Goal: Task Accomplishment & Management: Manage account settings

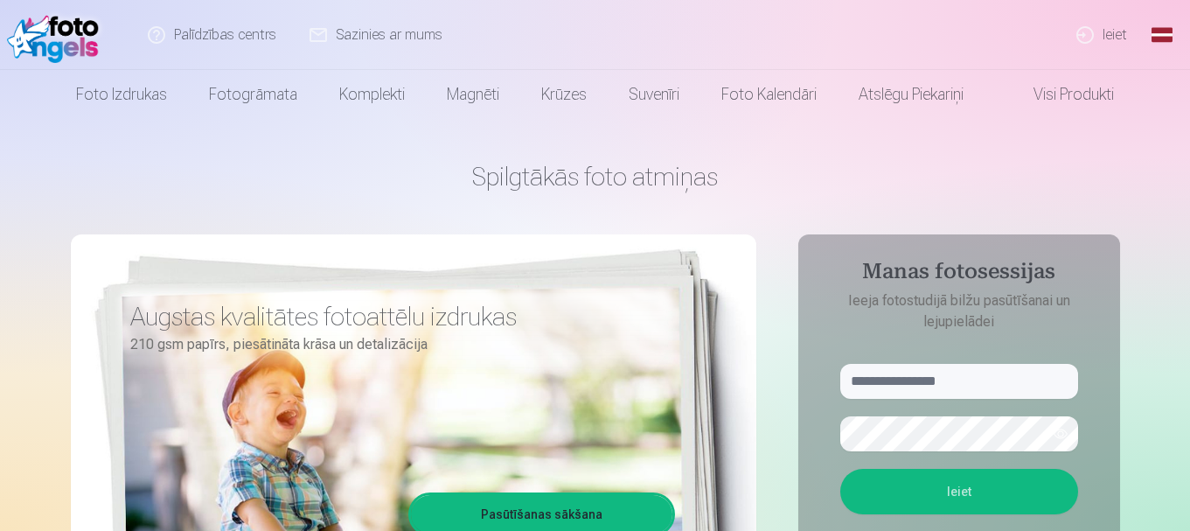
click at [1117, 34] on link "Ieiet" at bounding box center [1103, 35] width 84 height 70
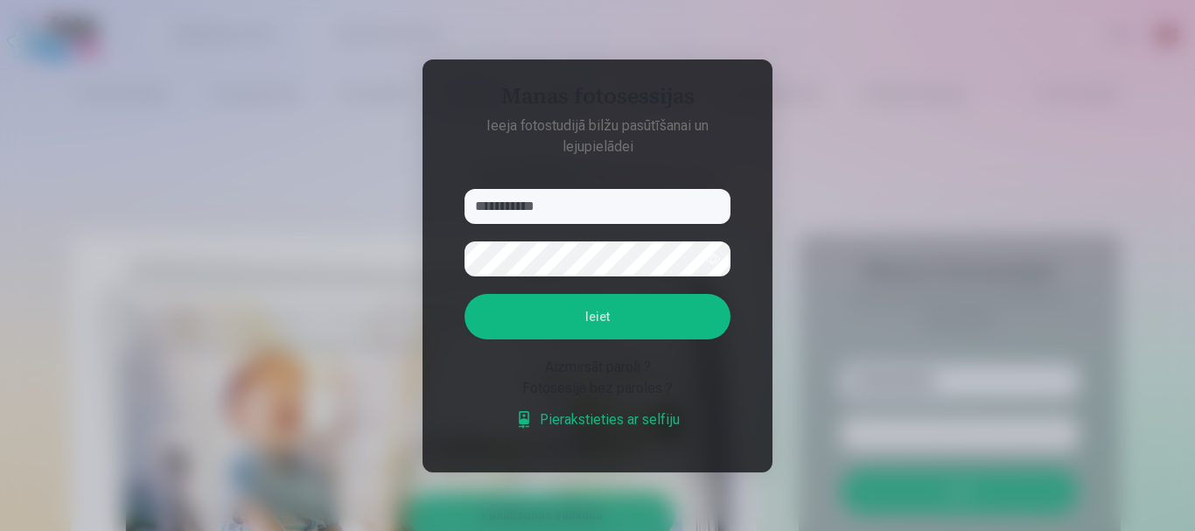
type input "**********"
click at [549, 329] on button "Ieiet" at bounding box center [597, 316] width 266 height 45
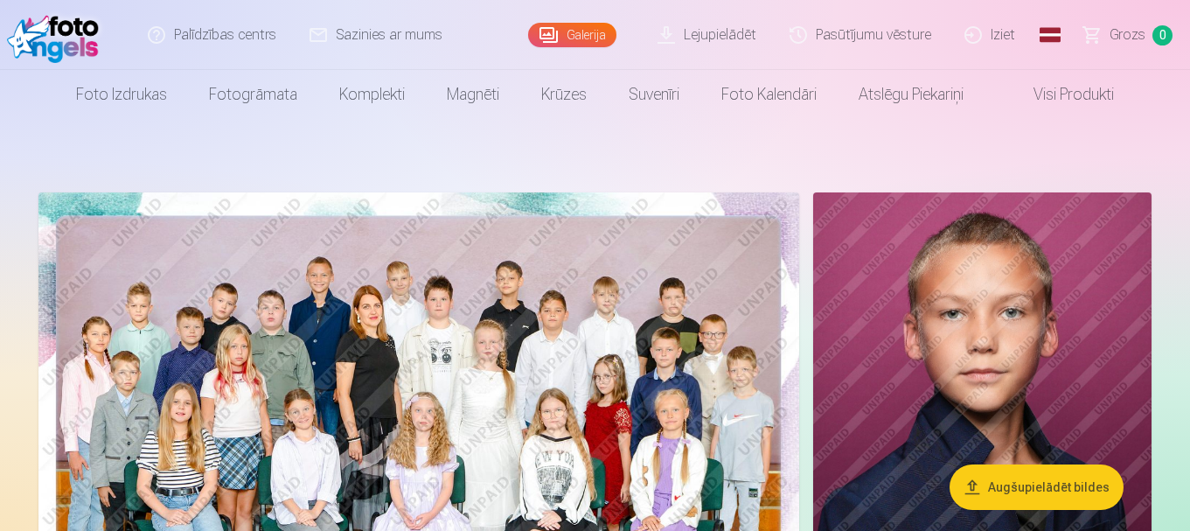
click at [983, 28] on link "Iziet" at bounding box center [991, 35] width 84 height 70
